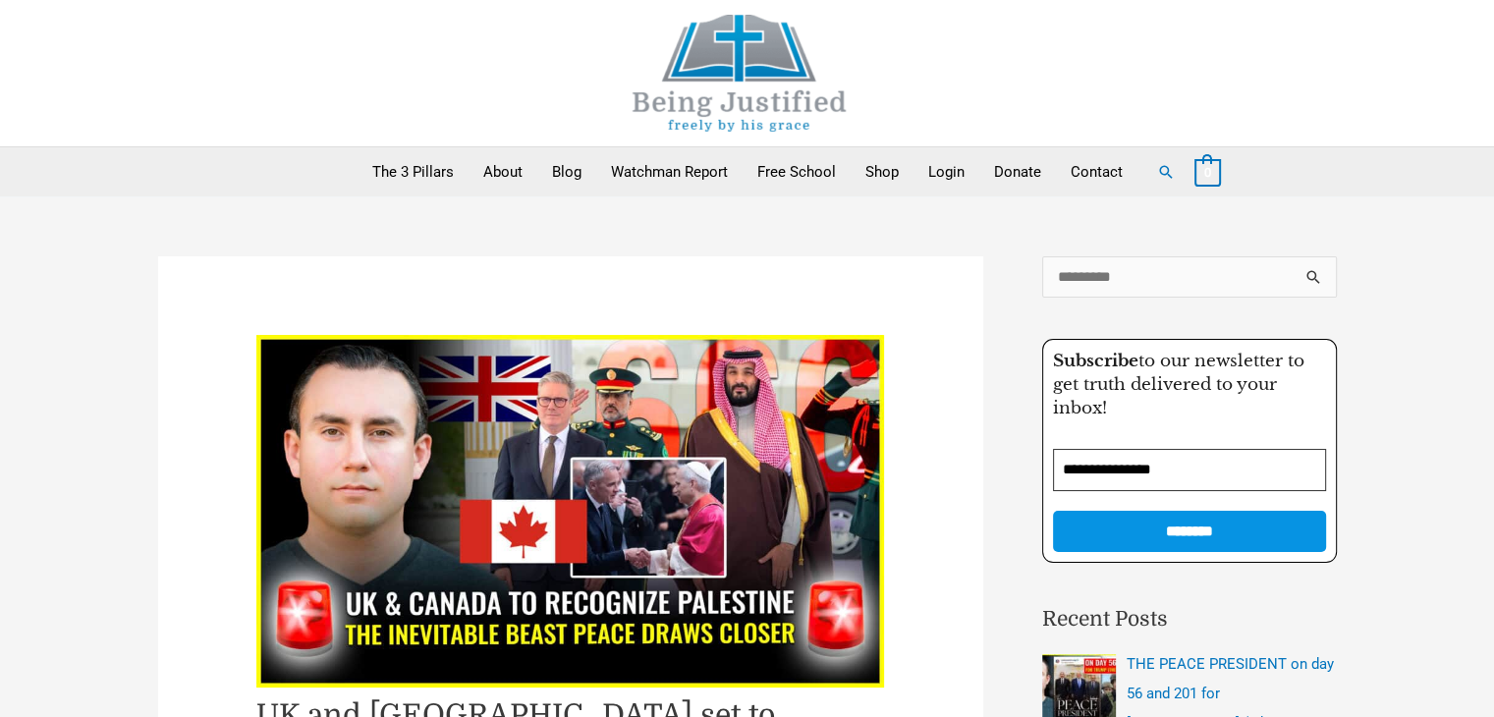
click at [732, 85] on img at bounding box center [739, 73] width 295 height 117
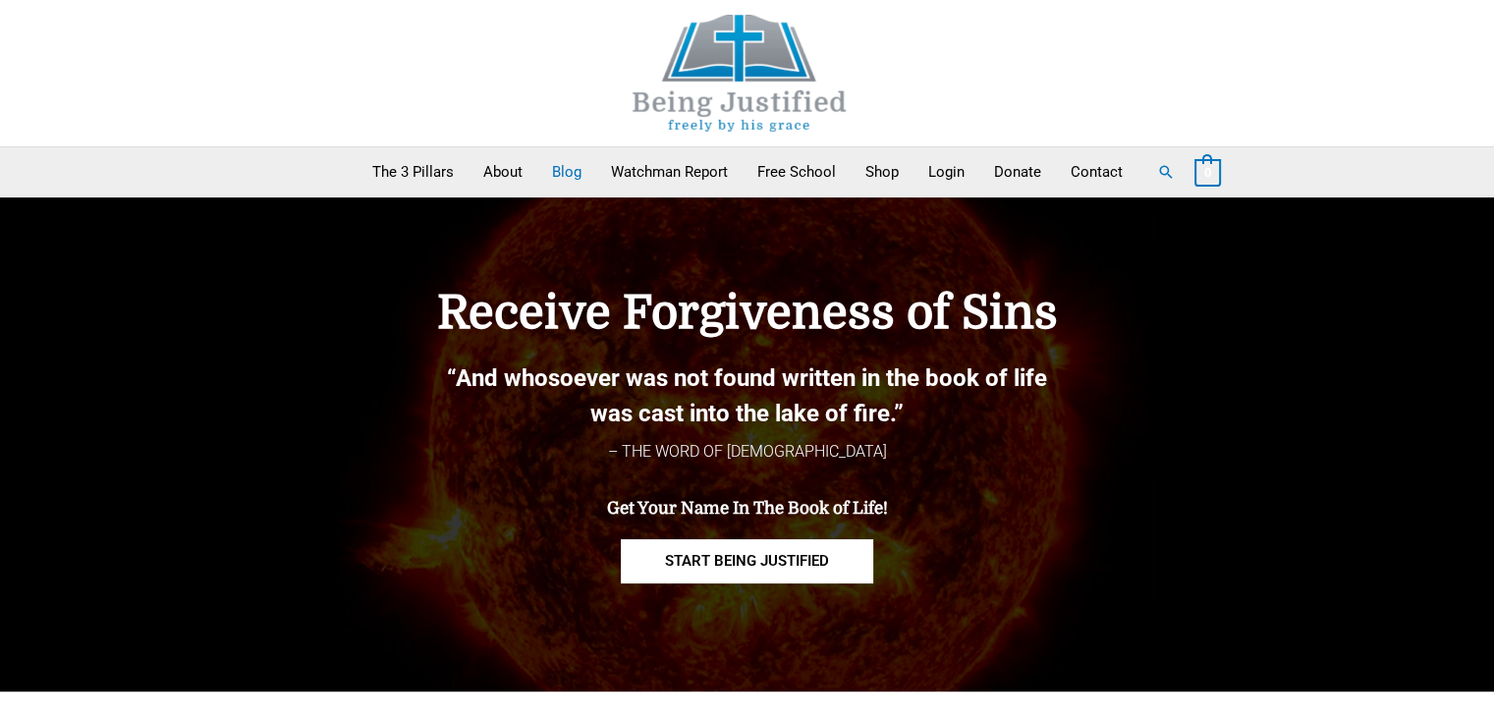
click at [563, 170] on link "Blog" at bounding box center [566, 171] width 59 height 49
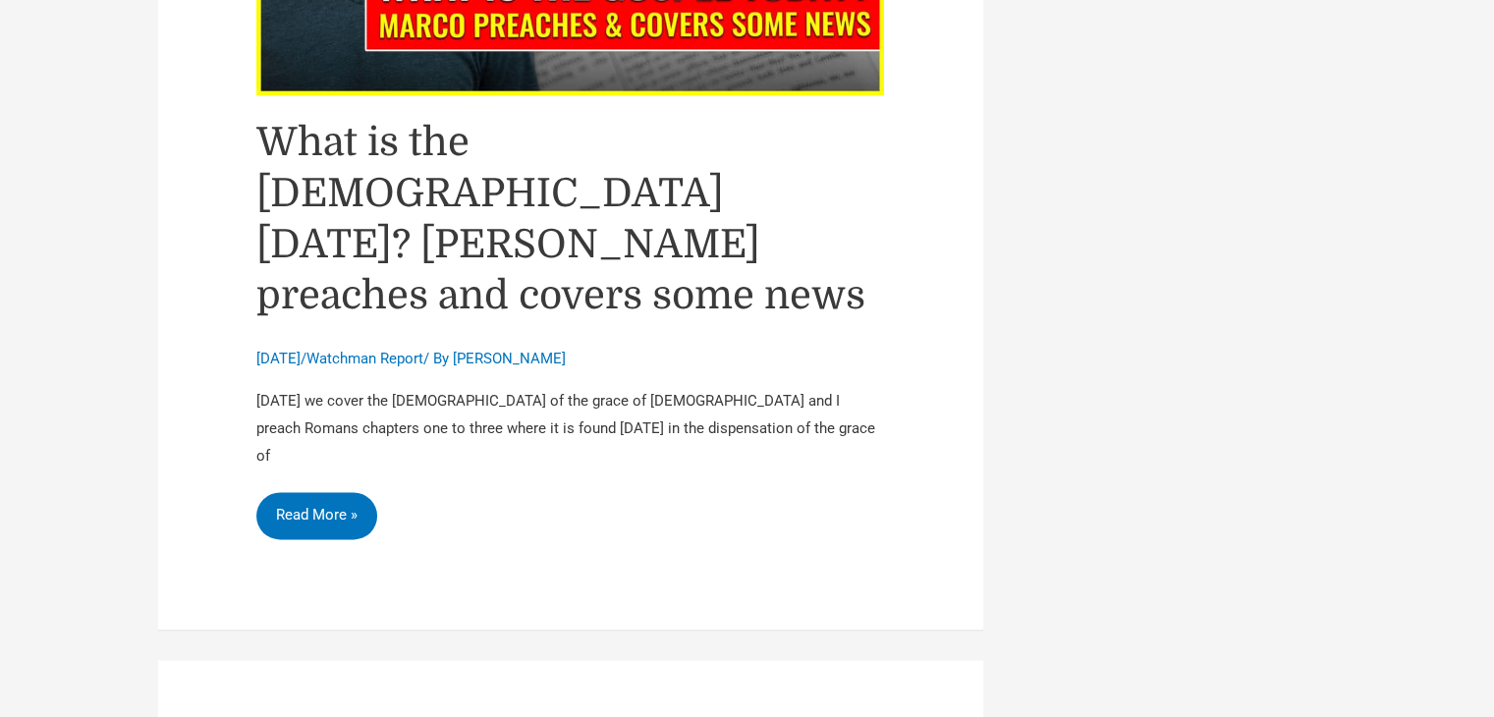
scroll to position [3134, 0]
